Goal: Transaction & Acquisition: Purchase product/service

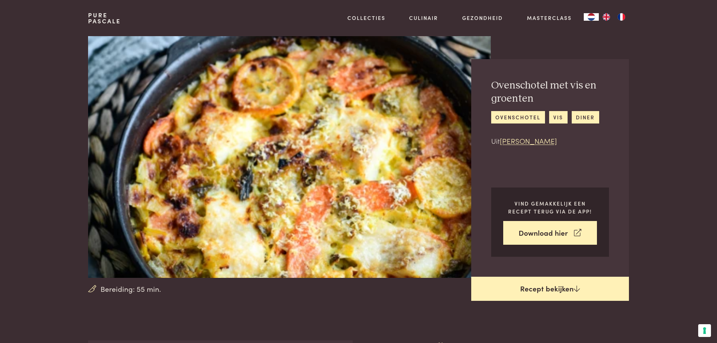
click at [550, 294] on link "Recept bekijken" at bounding box center [550, 289] width 158 height 24
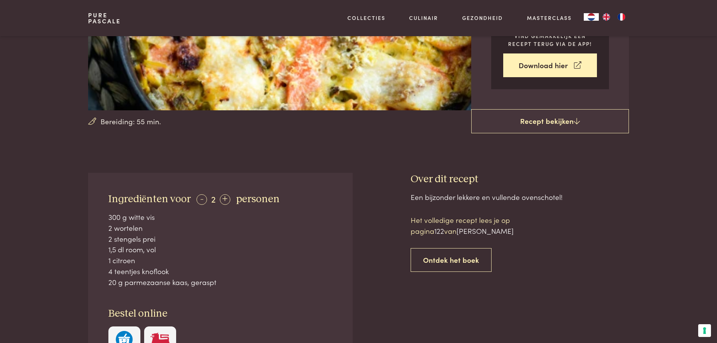
scroll to position [190, 0]
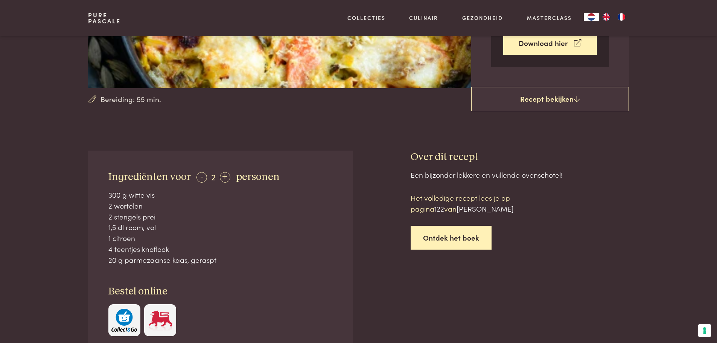
click at [456, 240] on link "Ontdek het boek" at bounding box center [450, 238] width 81 height 24
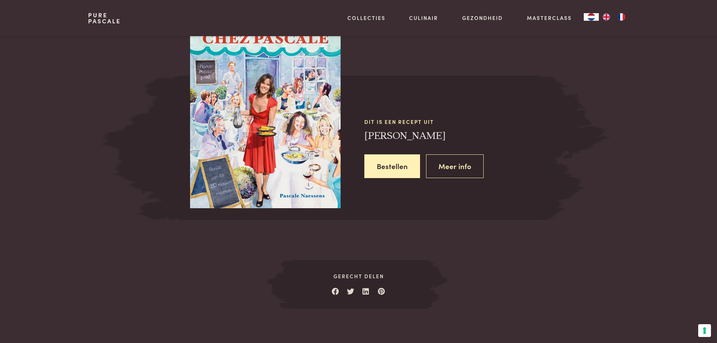
scroll to position [676, 0]
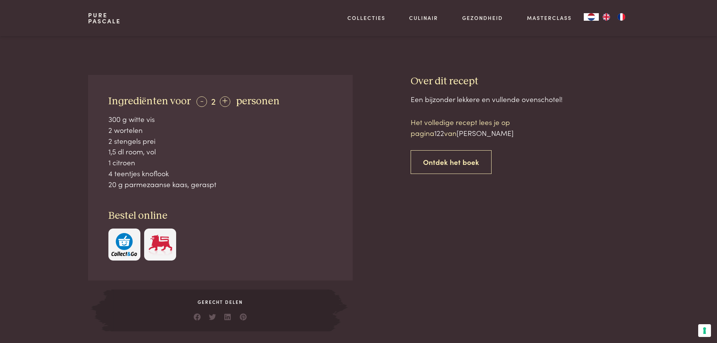
scroll to position [262, 0]
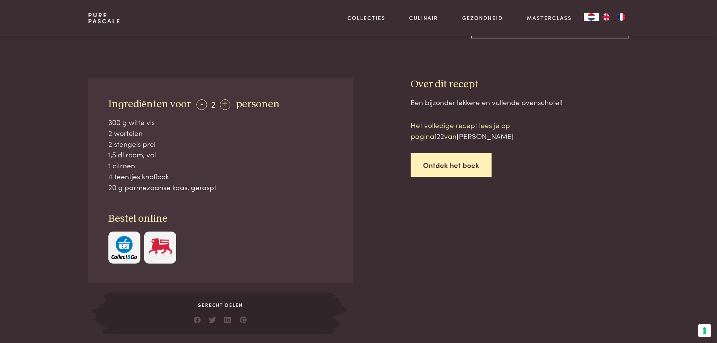
click at [450, 162] on link "Ontdek het boek" at bounding box center [450, 165] width 81 height 24
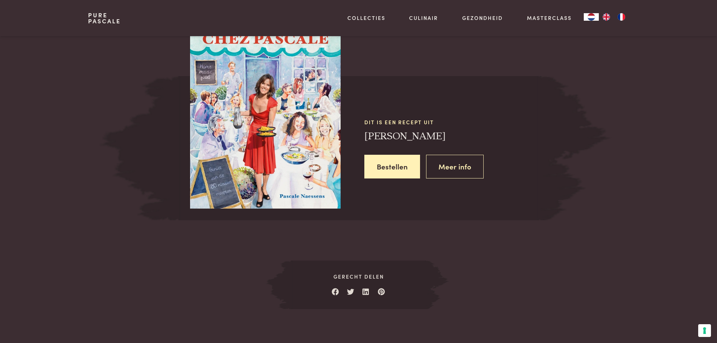
scroll to position [676, 0]
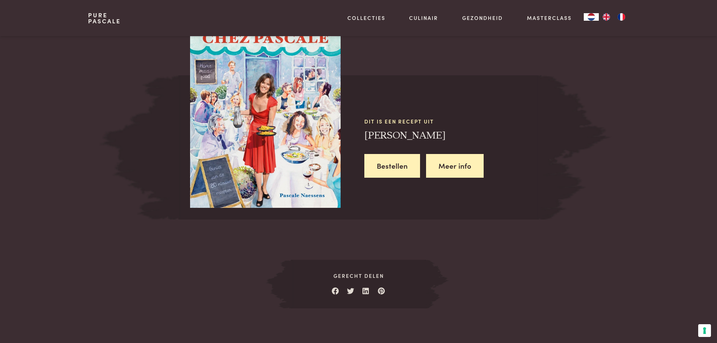
click at [443, 165] on link "Meer info" at bounding box center [455, 166] width 58 height 24
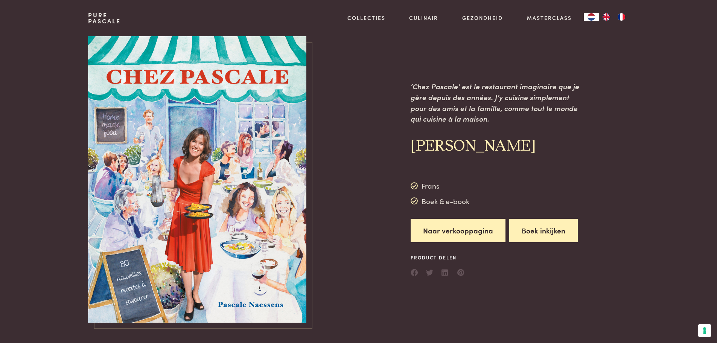
click at [562, 238] on button "Boek inkijken" at bounding box center [543, 231] width 68 height 24
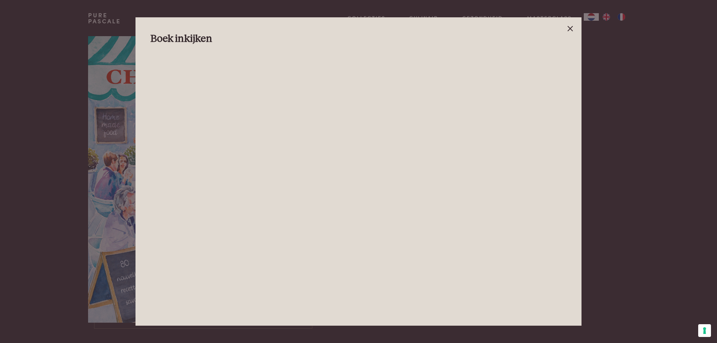
click at [568, 27] on line at bounding box center [570, 28] width 5 height 5
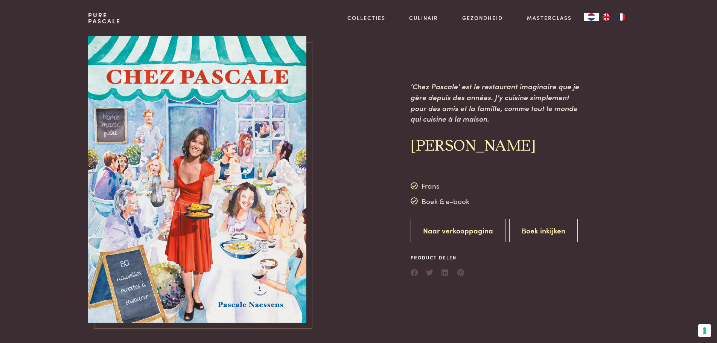
click at [483, 233] on link "Naar verkooppagina" at bounding box center [457, 231] width 95 height 24
